Goal: Use online tool/utility: Utilize a website feature to perform a specific function

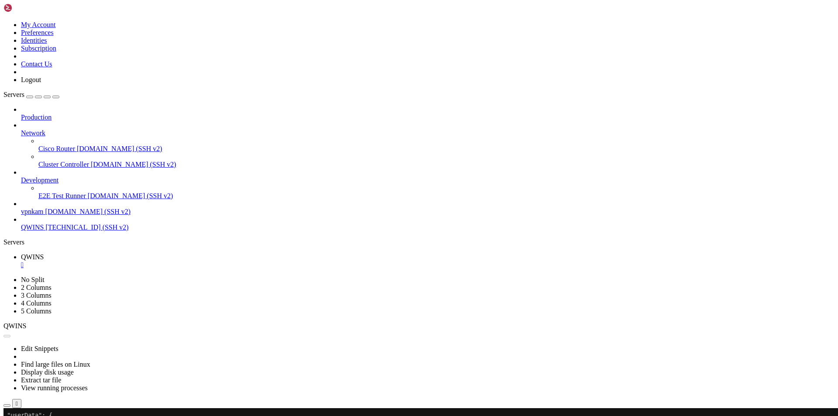
scroll to position [8, 2]
click at [44, 208] on span "vpnkam" at bounding box center [32, 211] width 23 height 7
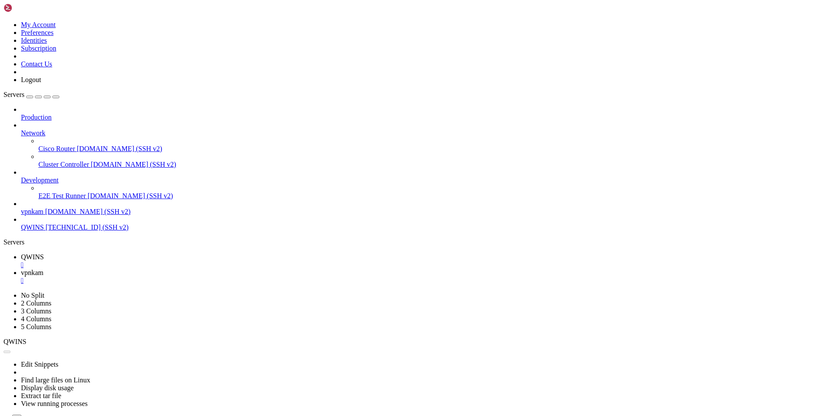
scroll to position [0, 0]
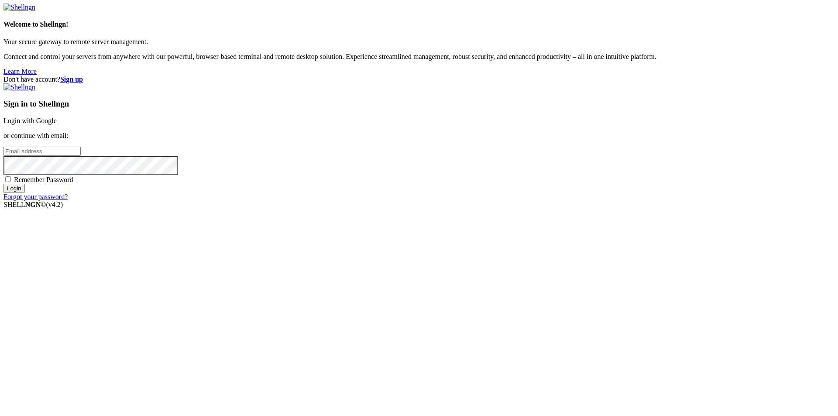
click at [57, 124] on link "Login with Google" at bounding box center [29, 120] width 53 height 7
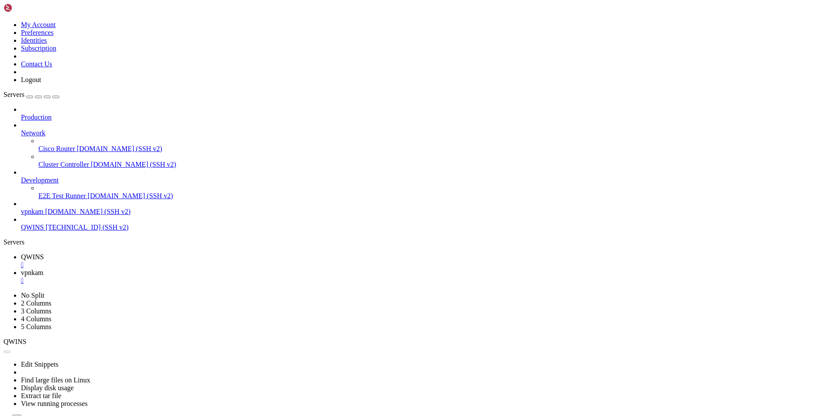
scroll to position [6299, 0]
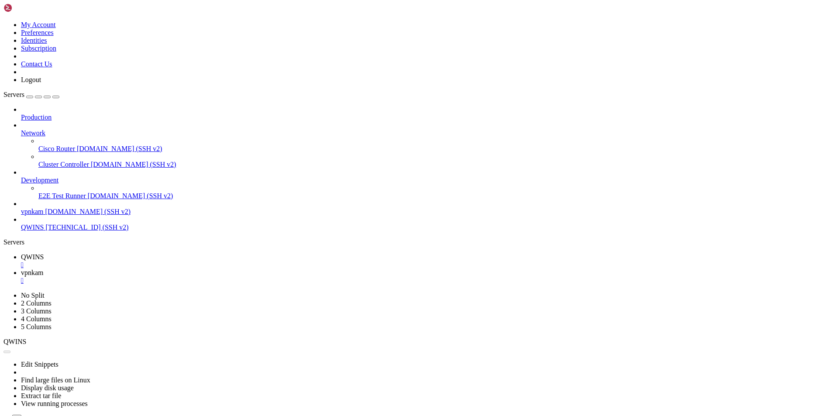
drag, startPoint x: 7, startPoint y: 612, endPoint x: 107, endPoint y: 900, distance: 304.8
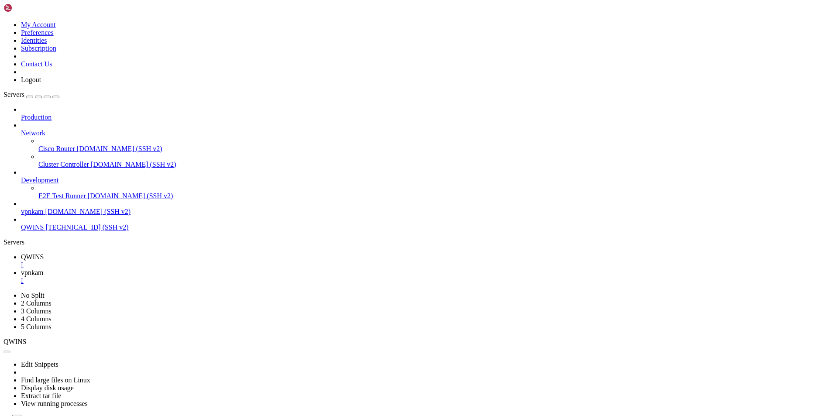
drag, startPoint x: 7, startPoint y: 746, endPoint x: 107, endPoint y: 901, distance: 184.4
copy div "import collections if __name__ == " __main__ " : parser = argparse.ArgumentPars…"
